Goal: Task Accomplishment & Management: Complete application form

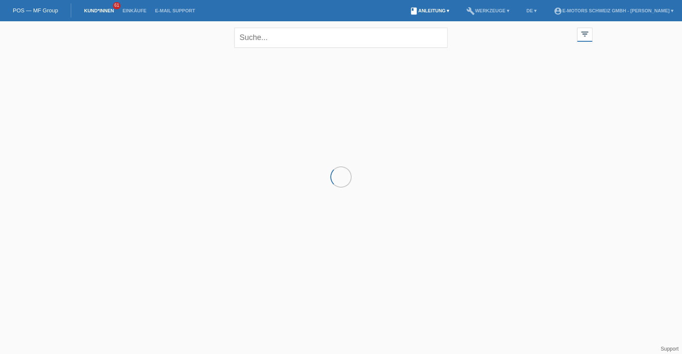
click at [405, 8] on link "book Anleitung ▾" at bounding box center [429, 10] width 48 height 5
click at [405, 9] on link "book Anleitung ▾" at bounding box center [429, 10] width 48 height 5
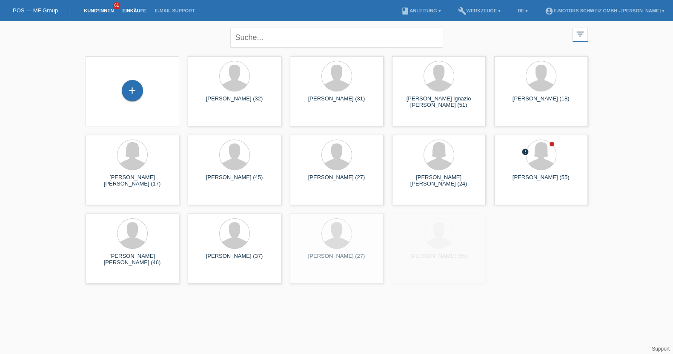
click at [134, 9] on link "Einkäufe" at bounding box center [134, 10] width 32 height 5
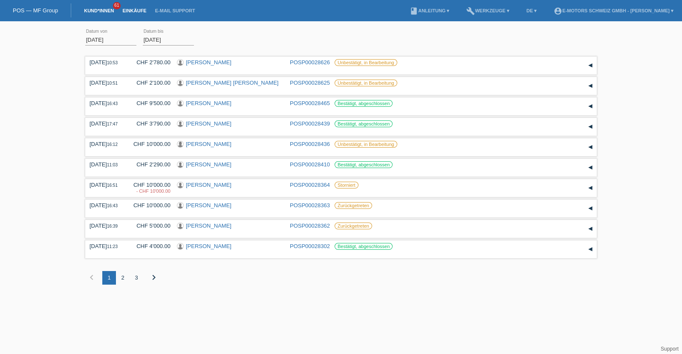
click at [97, 13] on link "Kund*innen" at bounding box center [99, 10] width 38 height 5
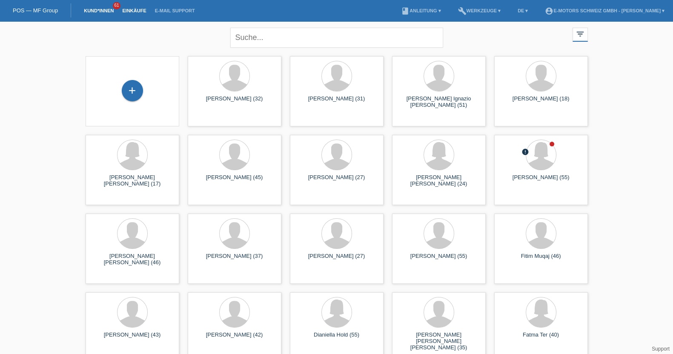
click at [140, 12] on link "Einkäufe" at bounding box center [134, 10] width 32 height 5
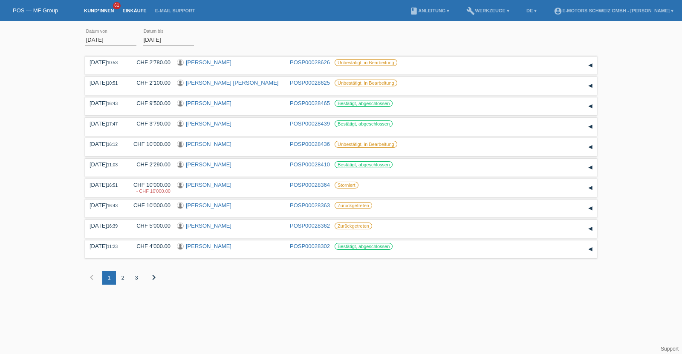
click at [101, 10] on link "Kund*innen" at bounding box center [99, 10] width 38 height 5
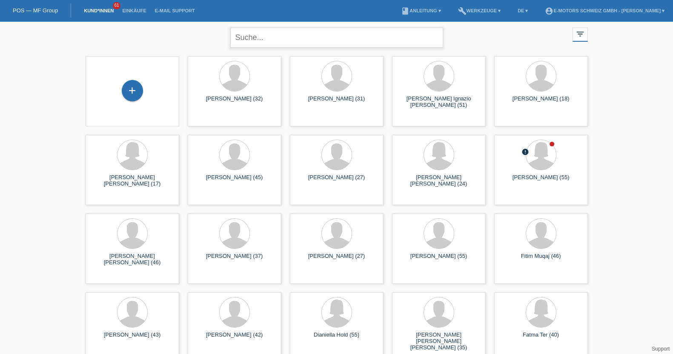
click at [268, 35] on input "text" at bounding box center [336, 38] width 213 height 20
type input "bagge"
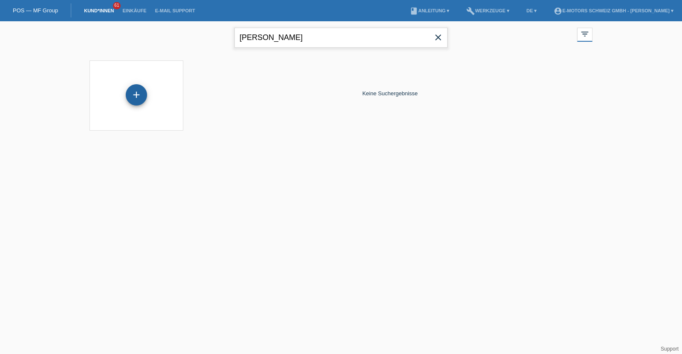
drag, startPoint x: 268, startPoint y: 35, endPoint x: 129, endPoint y: 98, distance: 152.3
click at [129, 98] on div "bagge close filter_list view_module Alle Kund*innen anzeigen star Markierte Kun…" at bounding box center [341, 81] width 682 height 120
click at [128, 92] on div "+" at bounding box center [136, 94] width 21 height 21
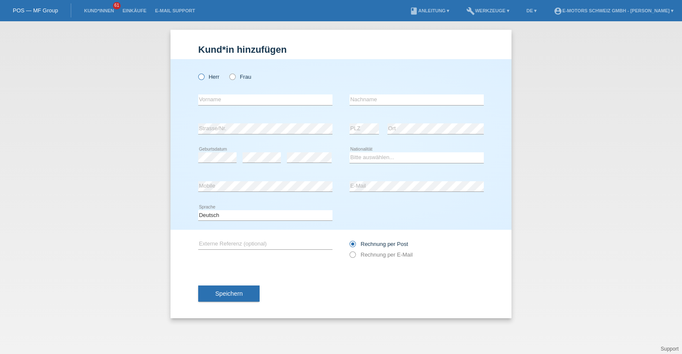
click at [197, 72] on icon at bounding box center [197, 72] width 0 height 0
click at [204, 76] on input "Herr" at bounding box center [201, 77] width 6 height 6
radio input "true"
click at [245, 102] on input "text" at bounding box center [265, 100] width 134 height 11
type input "[PERSON_NAME]"
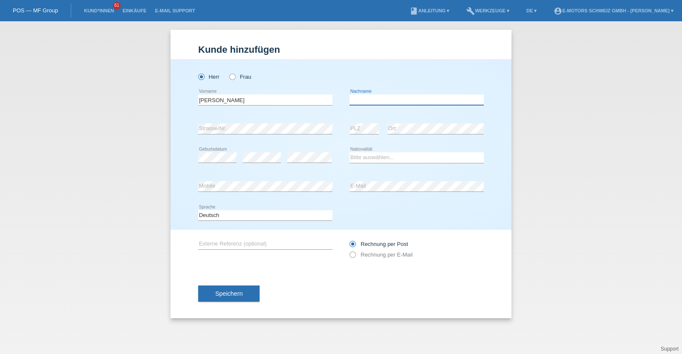
click at [396, 98] on input "text" at bounding box center [416, 100] width 134 height 11
type input "Baggenstos"
click at [302, 162] on div "error" at bounding box center [309, 157] width 45 height 11
click at [368, 157] on select "Bitte auswählen... Schweiz Deutschland Liechtenstein Österreich ------------ Af…" at bounding box center [416, 157] width 134 height 10
select select "CH"
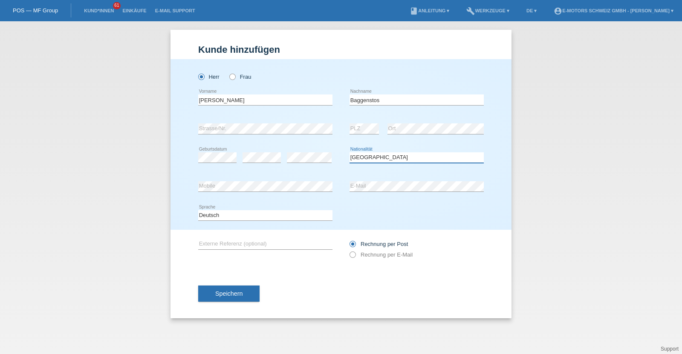
click at [349, 152] on select "Bitte auswählen... Schweiz Deutschland Liechtenstein Österreich ------------ Af…" at bounding box center [416, 157] width 134 height 10
click at [247, 178] on div "error Mobile" at bounding box center [265, 187] width 134 height 29
click at [153, 178] on div "Kund*in hinzufügen Kunde hinzufügen Kundin hinzufügen Herr Frau Marvin Jake err…" at bounding box center [341, 187] width 682 height 333
click at [215, 288] on button "Speichern" at bounding box center [228, 294] width 61 height 16
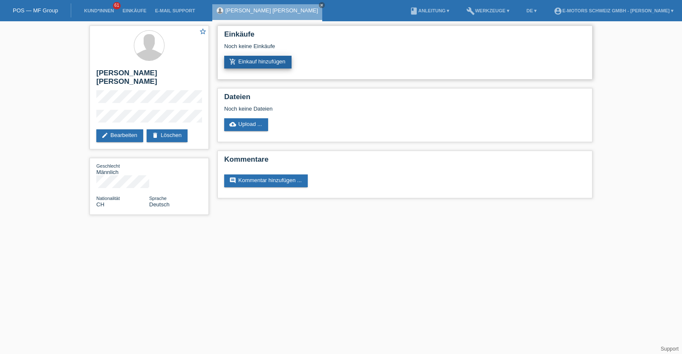
click at [234, 66] on link "add_shopping_cart Einkauf hinzufügen" at bounding box center [257, 62] width 67 height 13
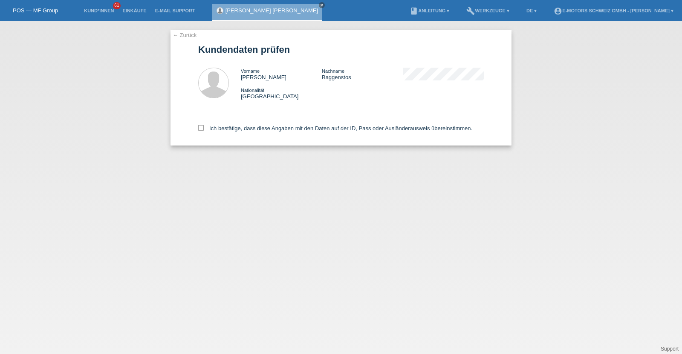
click at [213, 132] on div "Ich bestätige, dass diese Angaben mit den Daten auf der ID, Pass oder Ausländer…" at bounding box center [340, 126] width 285 height 37
click at [213, 128] on label "Ich bestätige, dass diese Angaben mit den Daten auf der ID, Pass oder Ausländer…" at bounding box center [335, 128] width 274 height 6
click at [204, 128] on input "Ich bestätige, dass diese Angaben mit den Daten auf der ID, Pass oder Ausländer…" at bounding box center [201, 128] width 6 height 6
checkbox input "true"
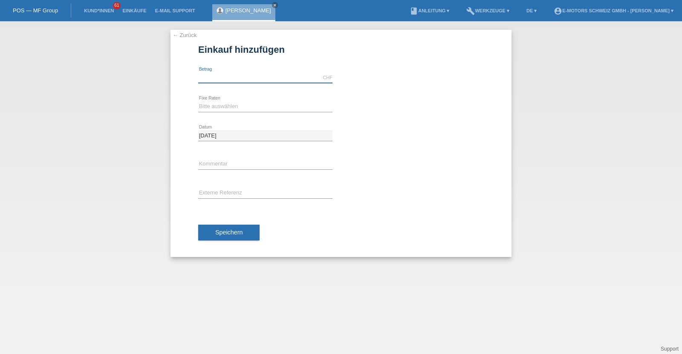
click at [249, 78] on input "text" at bounding box center [265, 77] width 134 height 11
type input "3790.00"
click at [242, 109] on select "Bitte auswählen 12 Raten 24 Raten 36 Raten 48 Raten" at bounding box center [265, 106] width 134 height 10
select select "214"
click at [198, 101] on select "Bitte auswählen 12 Raten 24 Raten 36 Raten 48 Raten" at bounding box center [265, 106] width 134 height 10
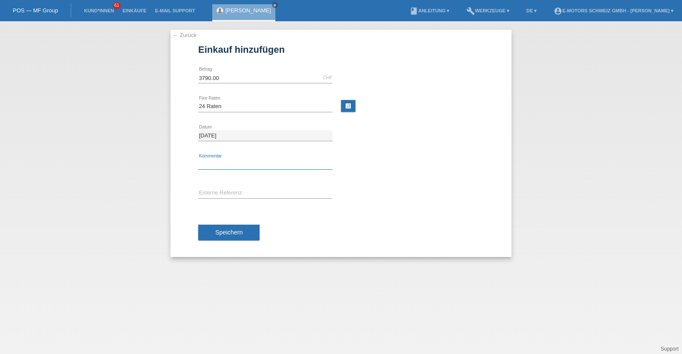
click at [236, 166] on input "text" at bounding box center [265, 164] width 134 height 11
click at [223, 69] on div "3790.00 CHF error Betrag" at bounding box center [265, 77] width 134 height 29
drag, startPoint x: 224, startPoint y: 79, endPoint x: 170, endPoint y: 86, distance: 54.1
click at [170, 86] on div "← Zurück Einkauf hinzufügen Verfügbarer Betrag: 3790.00 CHF error Betrag" at bounding box center [341, 187] width 682 height 333
type input "9999.00"
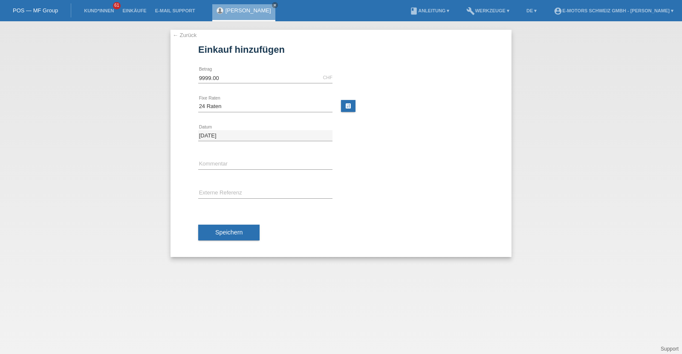
click at [216, 170] on div "error Kommentar" at bounding box center [265, 164] width 134 height 29
click at [219, 165] on input "text" at bounding box center [265, 164] width 134 height 11
type input "Kenan"
click at [248, 237] on button "Speichern" at bounding box center [228, 233] width 61 height 16
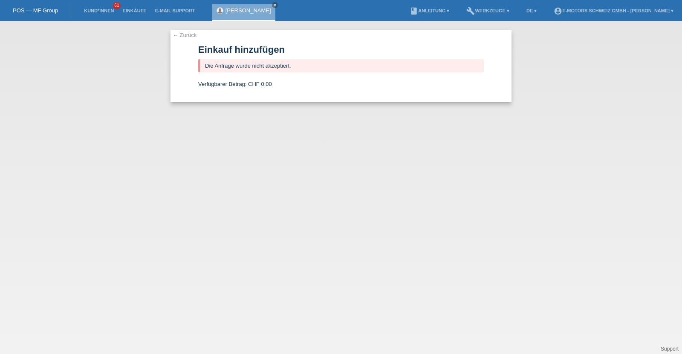
click at [238, 8] on link "[PERSON_NAME] [PERSON_NAME]" at bounding box center [248, 10] width 46 height 6
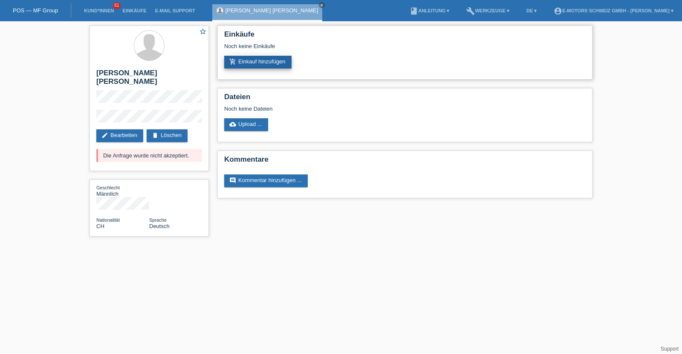
click at [245, 66] on link "add_shopping_cart Einkauf hinzufügen" at bounding box center [257, 62] width 67 height 13
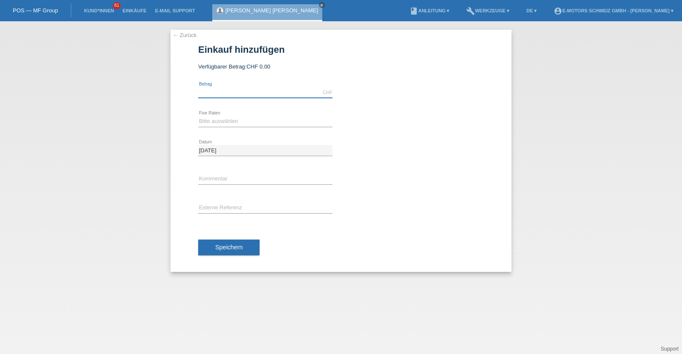
click at [290, 95] on input "text" at bounding box center [265, 92] width 134 height 11
type input "2890.00"
click at [247, 124] on select "Bitte auswählen 12 Raten 24 Raten 36 Raten 48 Raten" at bounding box center [265, 121] width 134 height 10
select select "213"
click at [198, 116] on select "Bitte auswählen 12 Raten 24 Raten 36 Raten 48 Raten" at bounding box center [265, 121] width 134 height 10
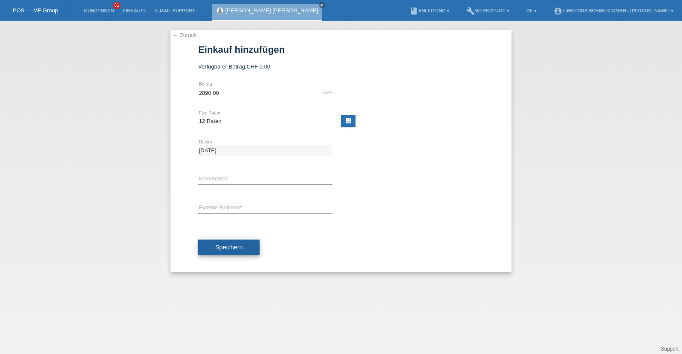
click at [227, 243] on button "Speichern" at bounding box center [228, 248] width 61 height 16
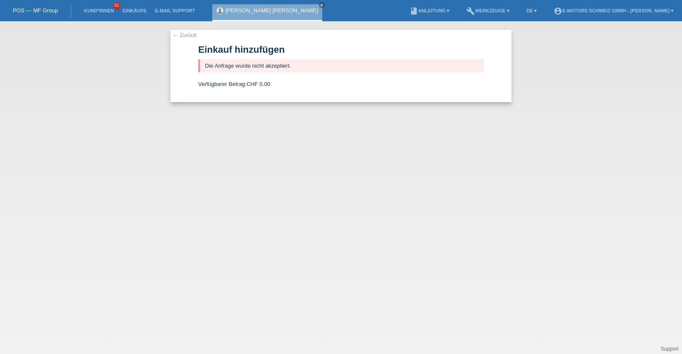
click at [95, 14] on li "Kund*innen 61" at bounding box center [99, 11] width 38 height 22
click at [96, 9] on link "Kund*innen" at bounding box center [99, 10] width 38 height 5
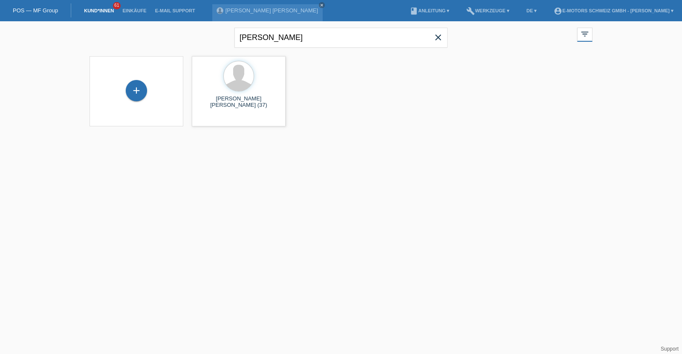
click at [438, 38] on icon "close" at bounding box center [438, 37] width 10 height 10
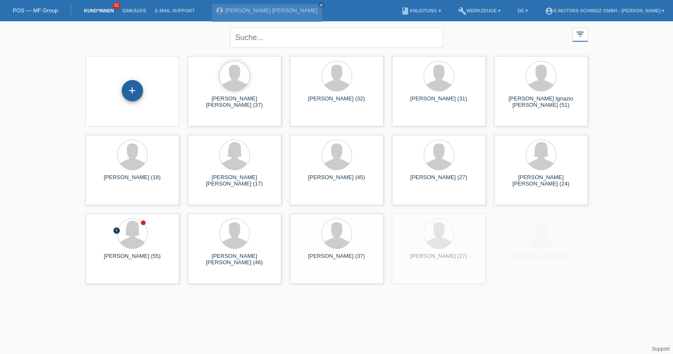
click at [135, 100] on div "+" at bounding box center [132, 90] width 21 height 21
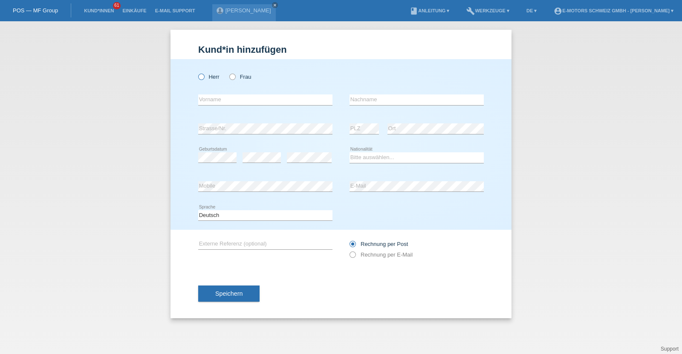
click at [210, 77] on label "Herr" at bounding box center [208, 77] width 21 height 6
click at [204, 77] on input "Herr" at bounding box center [201, 77] width 6 height 6
radio input "true"
click at [239, 75] on label "Frau" at bounding box center [240, 77] width 22 height 6
click at [235, 75] on input "Frau" at bounding box center [232, 77] width 6 height 6
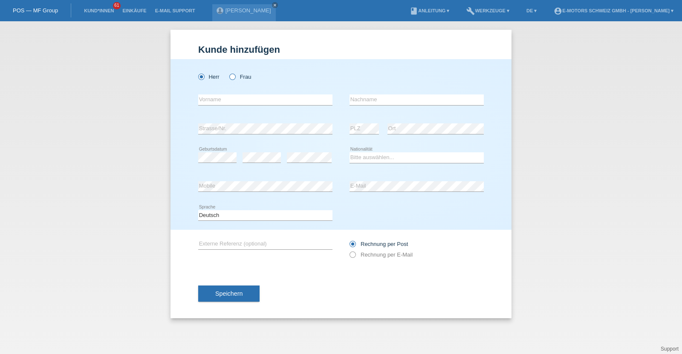
radio input "true"
click at [377, 102] on input "text" at bounding box center [416, 100] width 134 height 11
paste input "Tharmakulasekaram"
type input "Tharmakulasekaram"
click at [387, 156] on select "Bitte auswählen... Schweiz Deutschland Liechtenstein Österreich ------------ Af…" at bounding box center [416, 157] width 134 height 10
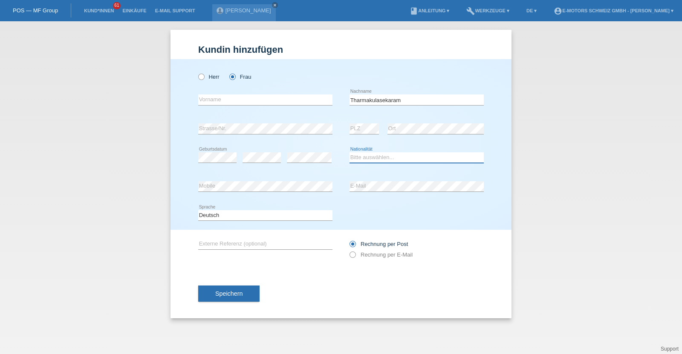
select select "CH"
click at [349, 152] on select "Bitte auswählen... Schweiz Deutschland Liechtenstein Österreich ------------ Af…" at bounding box center [416, 157] width 134 height 10
click at [224, 107] on div "error Vorname" at bounding box center [265, 100] width 134 height 29
click at [224, 104] on input "text" at bounding box center [265, 100] width 134 height 11
paste input "Sharminy"
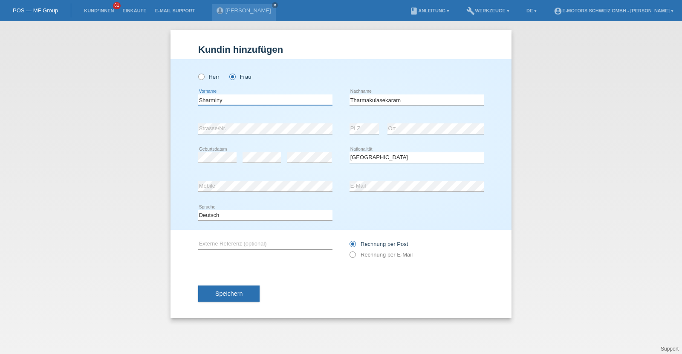
type input "Sharminy"
click at [371, 195] on div "error E-Mail" at bounding box center [416, 187] width 134 height 29
click at [318, 179] on div "error Mobile error E-Mail" at bounding box center [340, 187] width 285 height 29
click at [241, 292] on span "Speichern" at bounding box center [228, 294] width 27 height 7
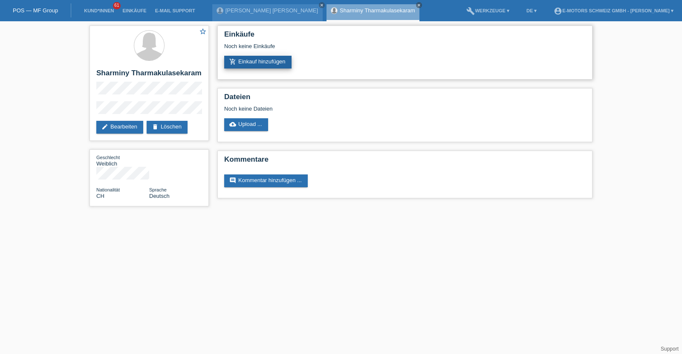
click at [273, 60] on link "add_shopping_cart Einkauf hinzufügen" at bounding box center [257, 62] width 67 height 13
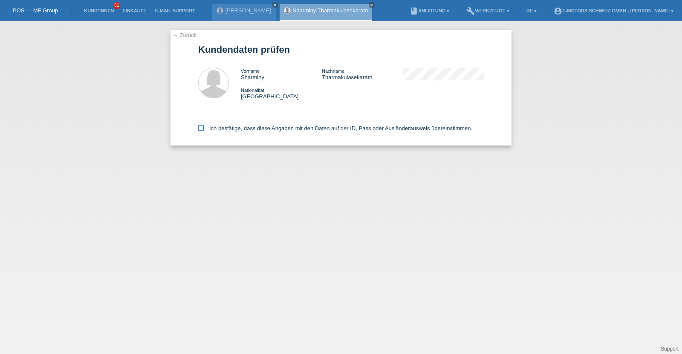
click at [262, 130] on label "Ich bestätige, dass diese Angaben mit den Daten auf der ID, Pass oder Ausländer…" at bounding box center [335, 128] width 274 height 6
click at [204, 130] on input "Ich bestätige, dass diese Angaben mit den Daten auf der ID, Pass oder Ausländer…" at bounding box center [201, 128] width 6 height 6
checkbox input "true"
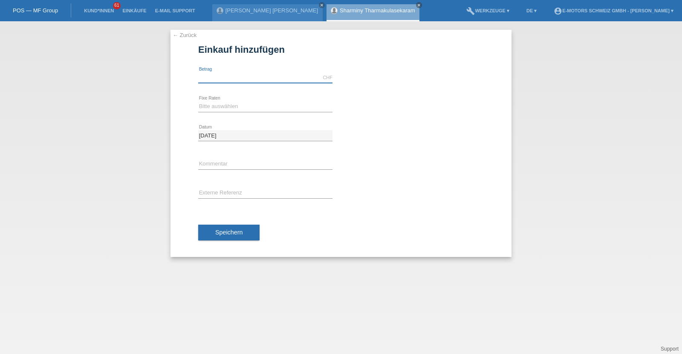
click at [264, 80] on input "text" at bounding box center [265, 77] width 134 height 11
type input "10000.00"
click at [247, 105] on select "Bitte auswählen 12 Raten 24 Raten 36 Raten 48 Raten" at bounding box center [265, 106] width 134 height 10
select select "215"
click at [198, 101] on select "Bitte auswählen 12 Raten 24 Raten 36 Raten 48 Raten" at bounding box center [265, 106] width 134 height 10
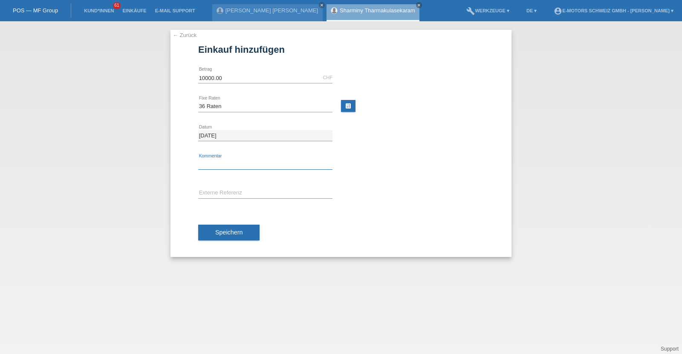
click at [235, 164] on input "text" at bounding box center [265, 164] width 134 height 11
type input "KENAN"
click at [233, 101] on select "Bitte auswählen 12 Raten 24 Raten 36 Raten 48 Raten" at bounding box center [265, 106] width 134 height 10
select select "214"
click at [198, 101] on select "Bitte auswählen 12 Raten 24 Raten 36 Raten 48 Raten" at bounding box center [265, 106] width 134 height 10
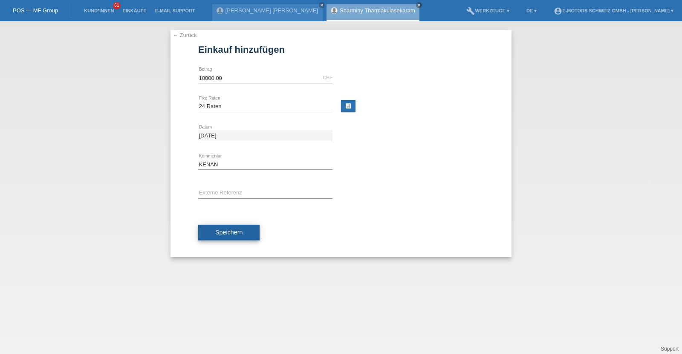
click at [233, 230] on span "Speichern" at bounding box center [228, 232] width 27 height 7
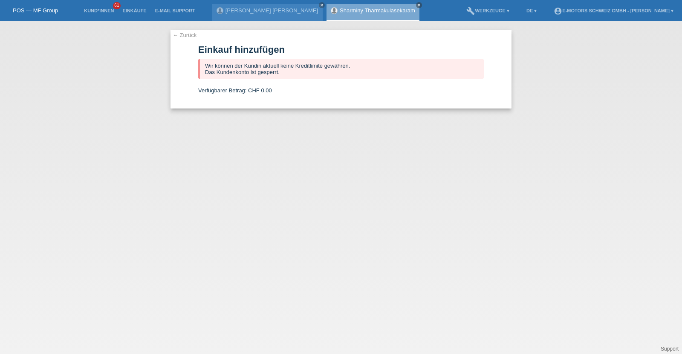
click at [330, 5] on div "Sharminy Tharmakulasekaram close" at bounding box center [372, 12] width 93 height 17
click at [340, 7] on link "Sharminy Tharmakulasekaram" at bounding box center [377, 10] width 75 height 6
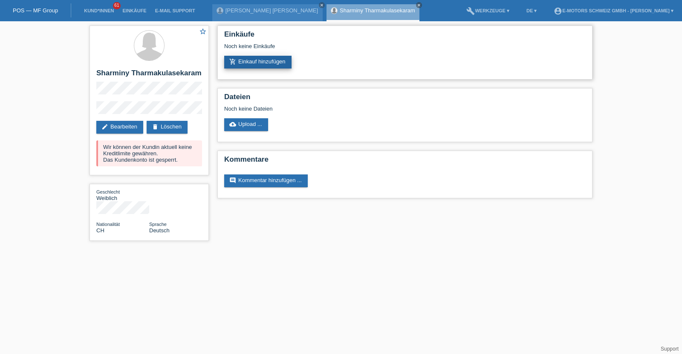
click at [254, 61] on link "add_shopping_cart Einkauf hinzufügen" at bounding box center [257, 62] width 67 height 13
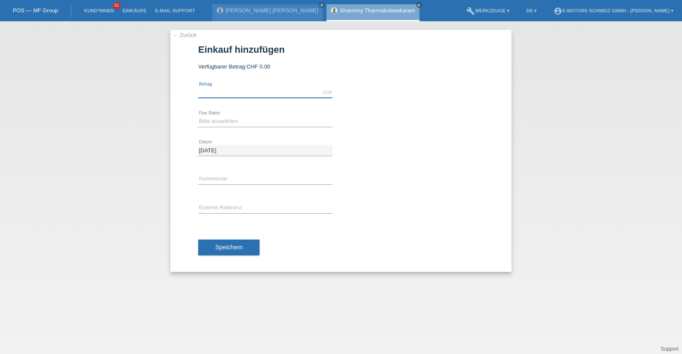
click at [248, 92] on input "text" at bounding box center [265, 92] width 134 height 11
type input "2890.00"
click at [247, 122] on select "Bitte auswählen 12 Raten 24 Raten 36 Raten 48 Raten" at bounding box center [265, 121] width 134 height 10
select select "213"
click at [198, 116] on select "Bitte auswählen 12 Raten 24 Raten 36 Raten 48 Raten" at bounding box center [265, 121] width 134 height 10
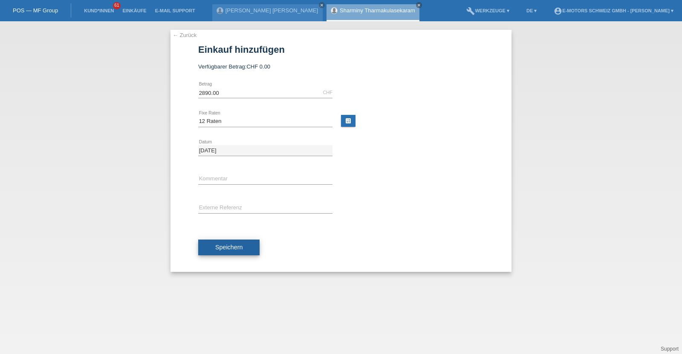
click at [242, 243] on button "Speichern" at bounding box center [228, 248] width 61 height 16
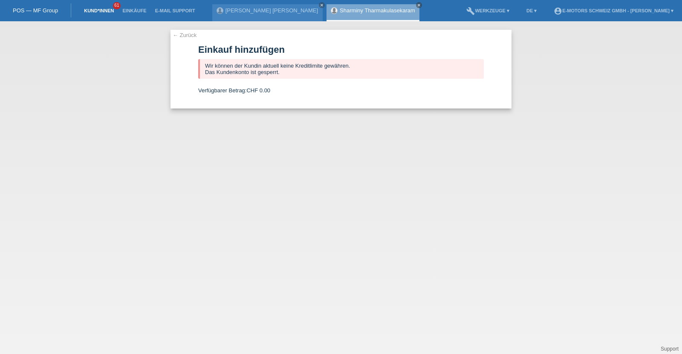
click at [83, 8] on link "Kund*innen" at bounding box center [99, 10] width 38 height 5
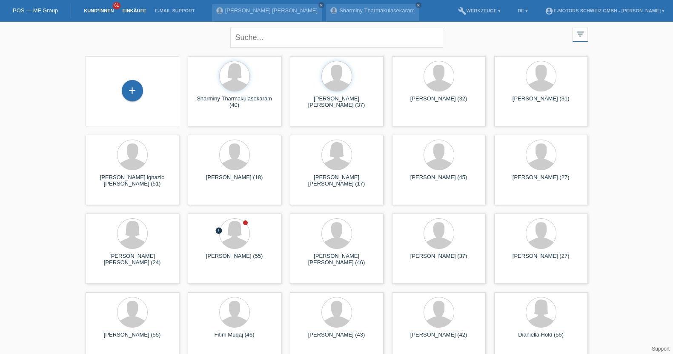
click at [133, 13] on link "Einkäufe" at bounding box center [134, 10] width 32 height 5
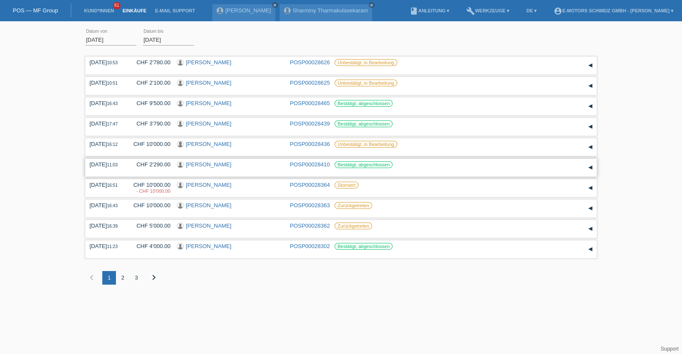
drag, startPoint x: 170, startPoint y: 154, endPoint x: 170, endPoint y: 160, distance: 6.0
click at [170, 160] on div "[DATE] 10:53 CHF 2'780.00 [PERSON_NAME] POSP00028626 Reservation" at bounding box center [340, 176] width 511 height 243
click at [60, 162] on div "[DATE] error Datum von [DATE] error Datum bis Übernehmen 10:53 Datum" at bounding box center [341, 162] width 682 height 272
click at [121, 273] on div "2" at bounding box center [123, 278] width 14 height 14
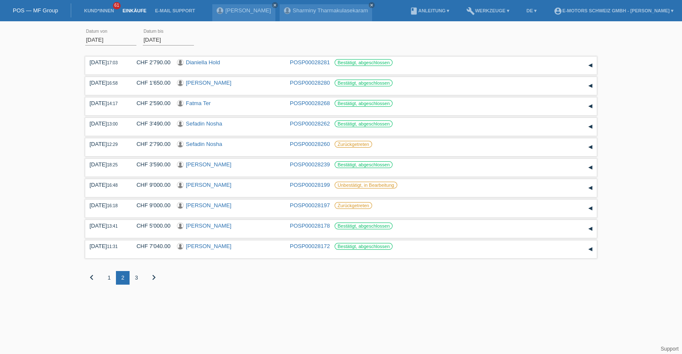
click at [121, 273] on div "2" at bounding box center [123, 278] width 14 height 14
click at [137, 281] on div "3" at bounding box center [136, 278] width 14 height 14
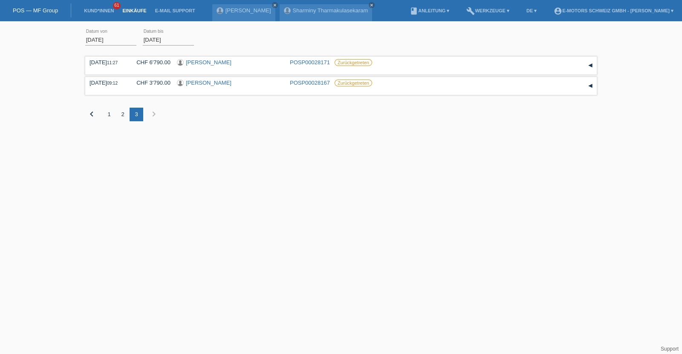
click at [107, 116] on div "1" at bounding box center [109, 115] width 14 height 14
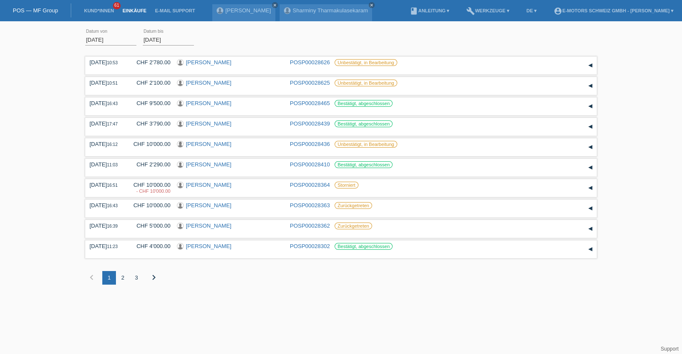
click at [41, 10] on link "POS — MF Group" at bounding box center [35, 10] width 45 height 6
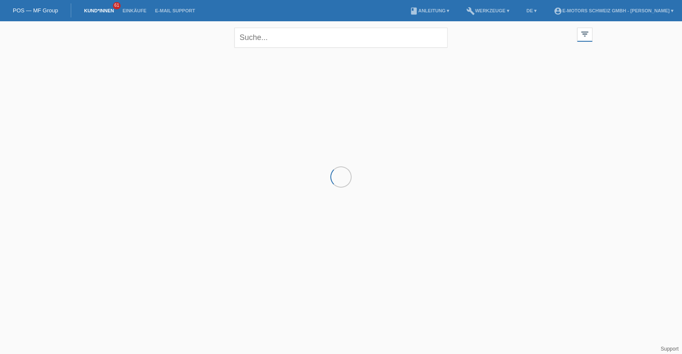
click at [41, 10] on link "POS — MF Group" at bounding box center [35, 10] width 45 height 6
